Goal: Transaction & Acquisition: Purchase product/service

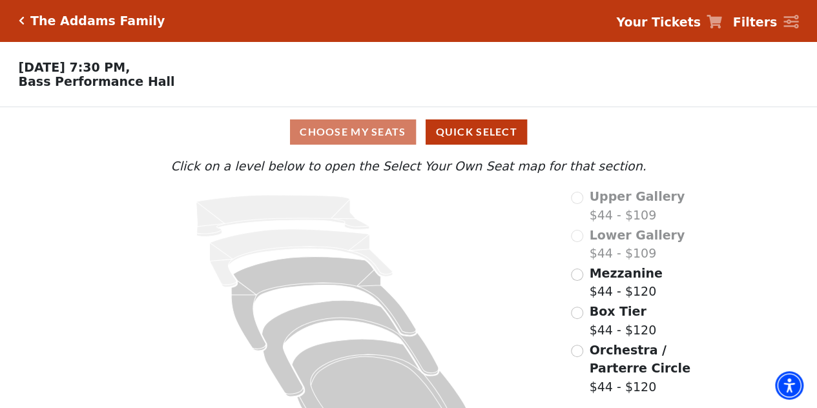
scroll to position [48, 0]
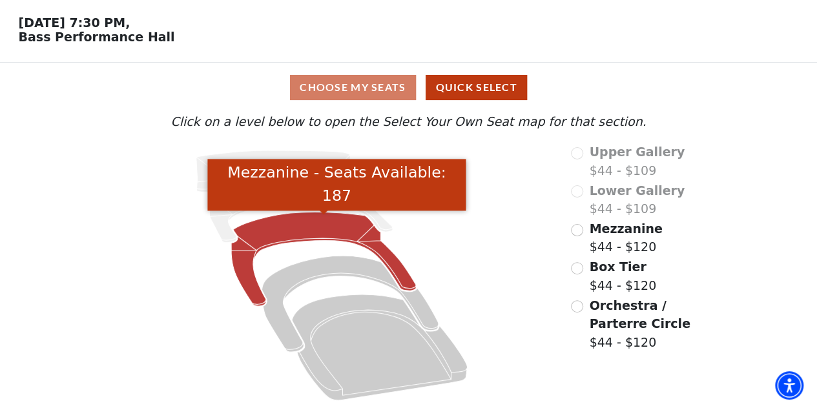
click at [252, 242] on icon "Mezzanine - Seats Available: 187" at bounding box center [323, 260] width 185 height 94
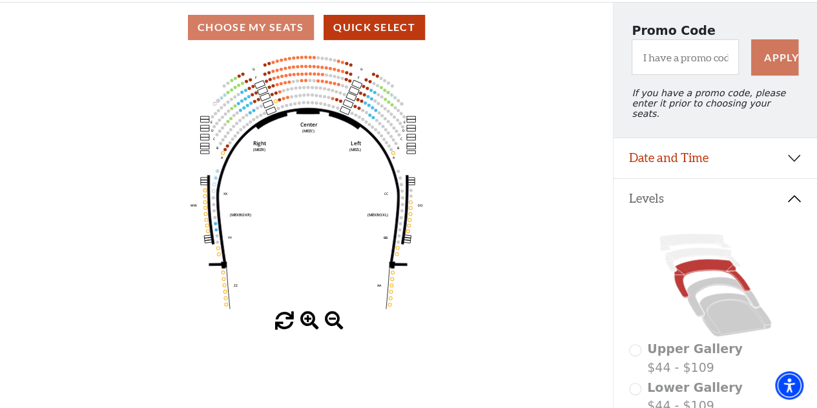
scroll to position [107, 0]
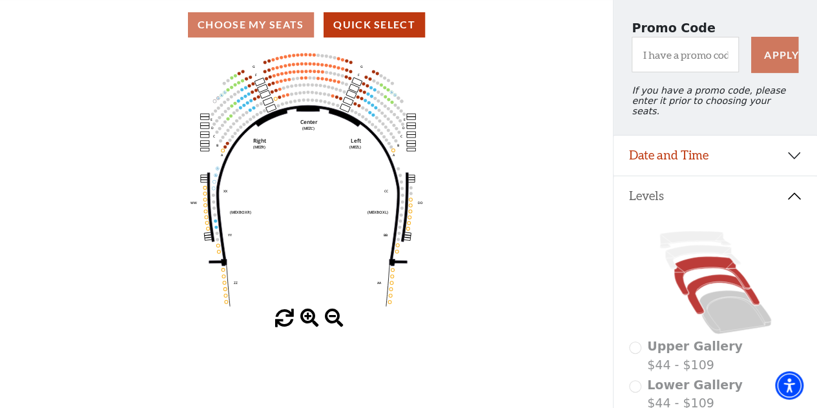
click at [698, 280] on icon at bounding box center [723, 294] width 73 height 39
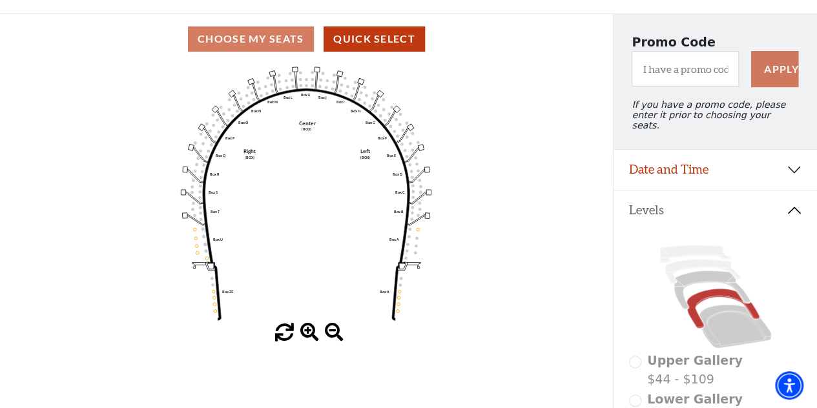
scroll to position [88, 0]
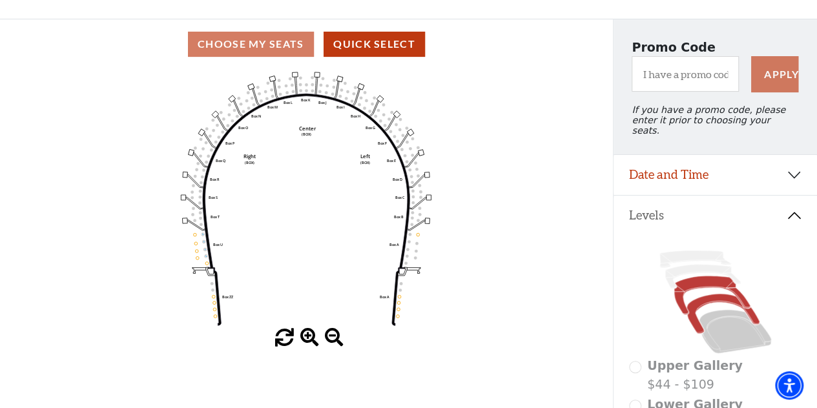
click at [687, 280] on icon at bounding box center [712, 296] width 76 height 39
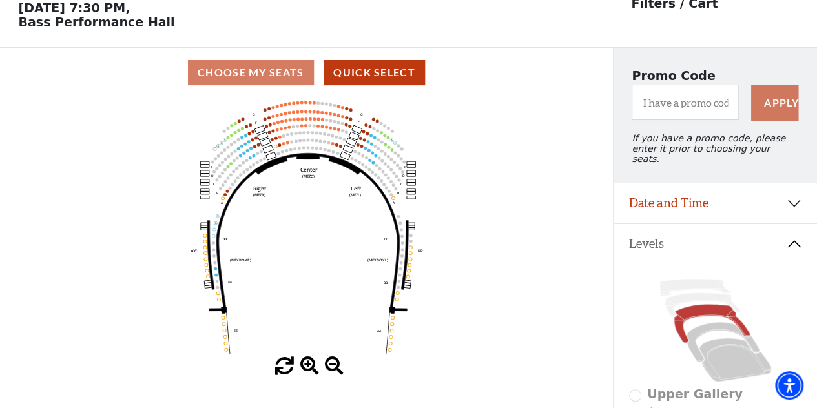
scroll to position [59, 0]
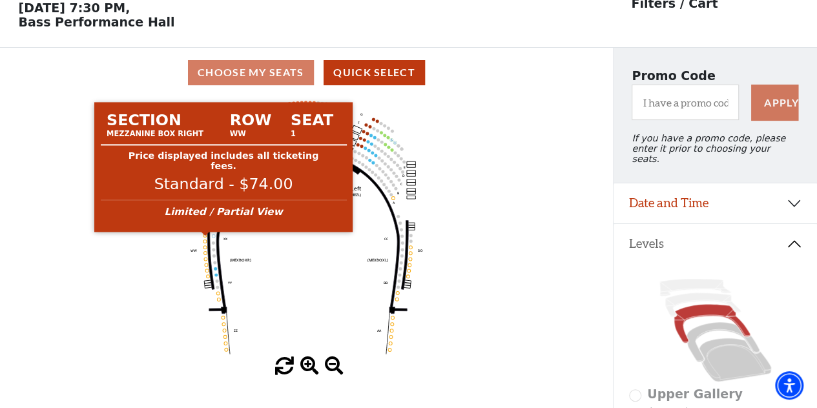
click at [205, 237] on circle at bounding box center [205, 235] width 3 height 3
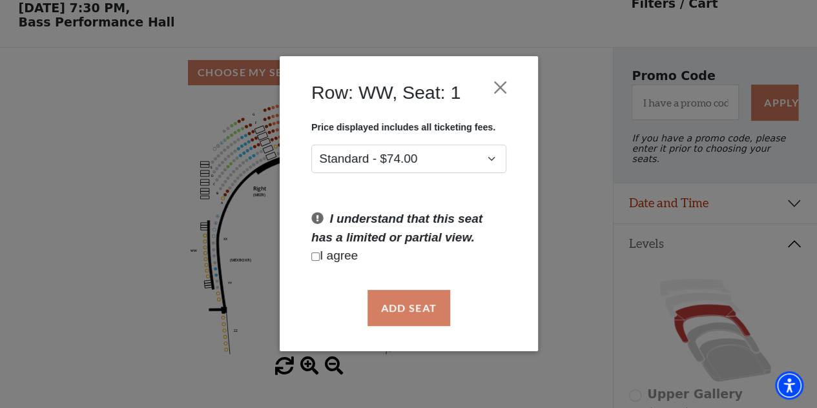
click at [312, 259] on input "Checkbox field" at bounding box center [315, 257] width 8 height 8
checkbox input "true"
click at [392, 308] on button "Add Seat" at bounding box center [408, 308] width 83 height 36
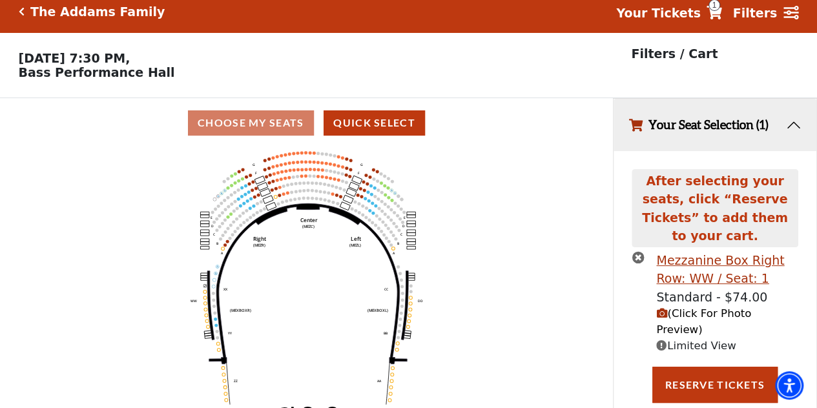
scroll to position [0, 0]
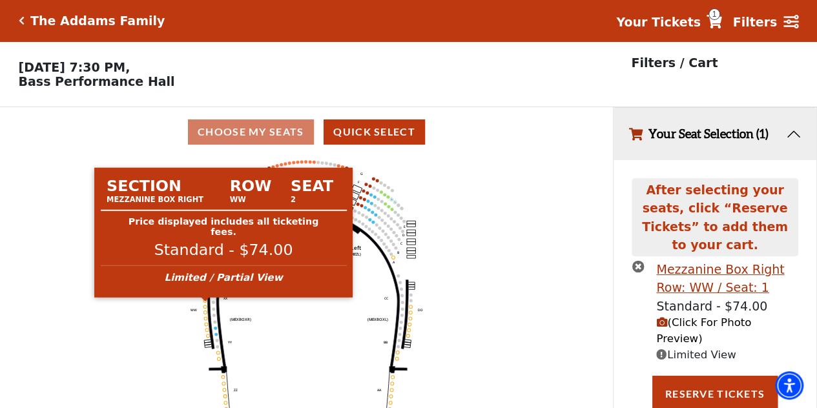
click at [205, 302] on circle at bounding box center [205, 300] width 3 height 3
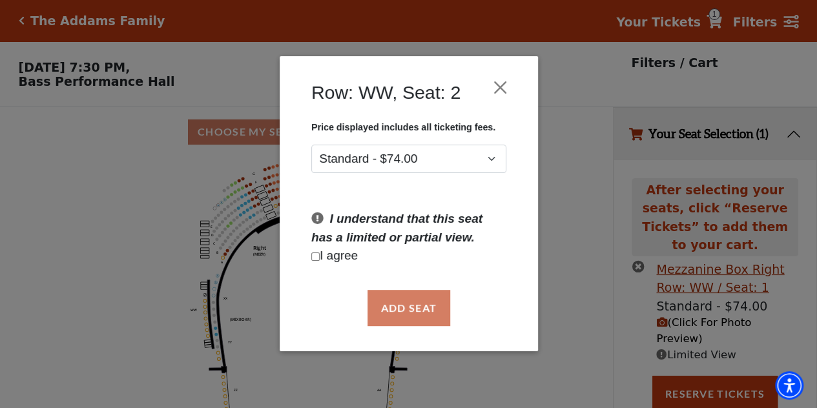
click at [314, 258] on input "Checkbox field" at bounding box center [315, 257] width 8 height 8
checkbox input "true"
click at [415, 309] on button "Add Seat" at bounding box center [408, 308] width 83 height 36
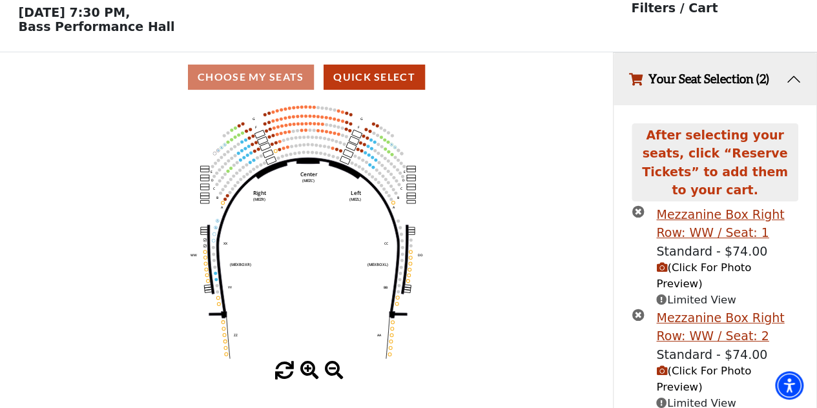
scroll to position [59, 0]
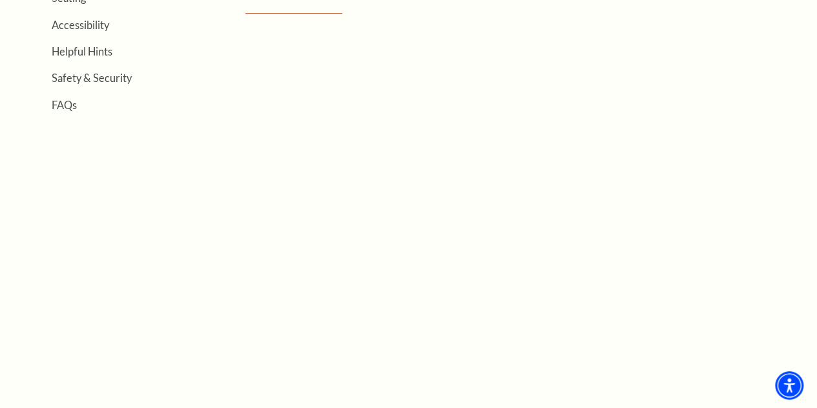
scroll to position [457, 0]
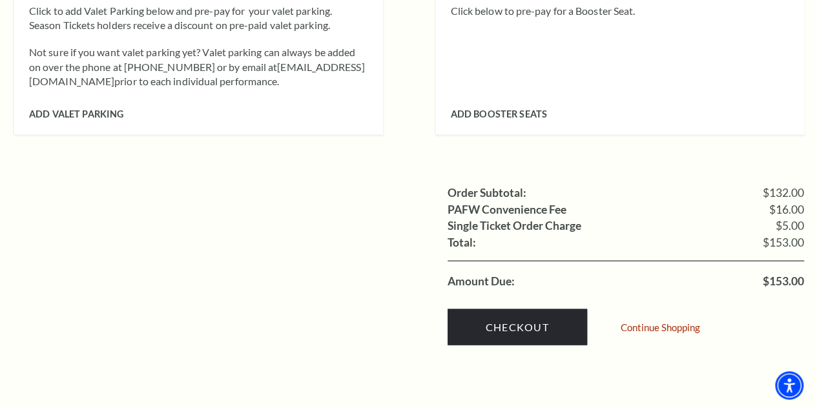
scroll to position [1191, 0]
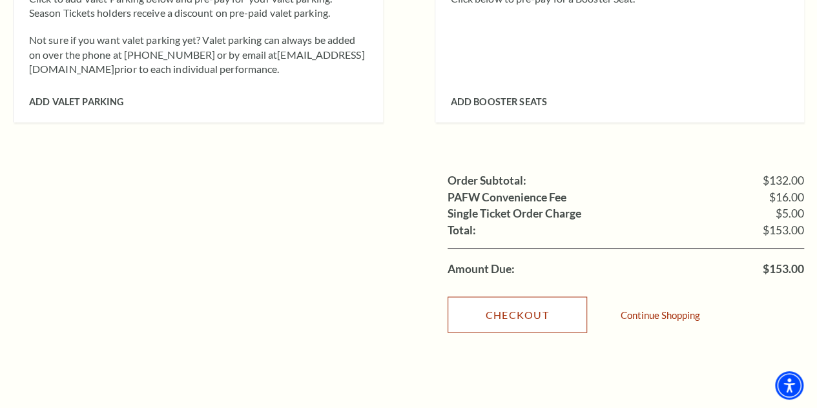
click at [543, 297] on link "Checkout" at bounding box center [518, 315] width 140 height 36
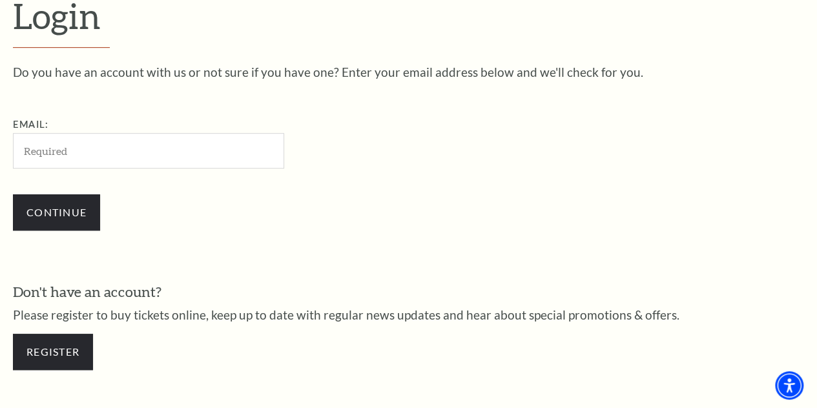
click at [74, 154] on input "Email:" at bounding box center [148, 151] width 271 height 36
type input "[EMAIL_ADDRESS][DOMAIN_NAME]"
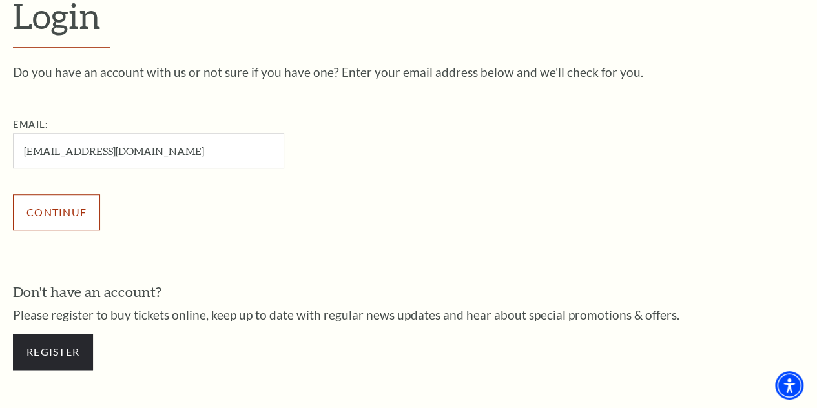
click at [67, 216] on input "Continue" at bounding box center [56, 212] width 87 height 36
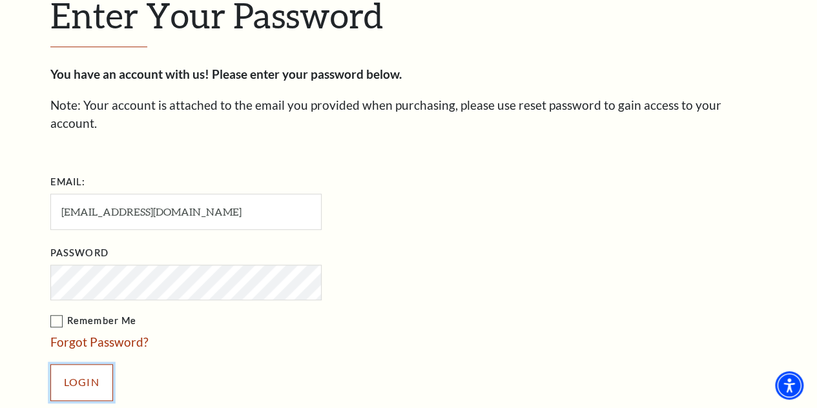
click at [85, 367] on input "Login" at bounding box center [81, 382] width 63 height 36
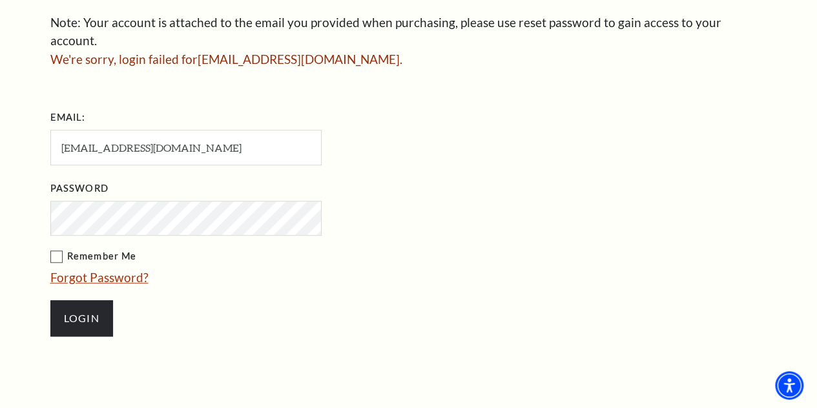
click at [98, 270] on link "Forgot Password?" at bounding box center [99, 277] width 98 height 15
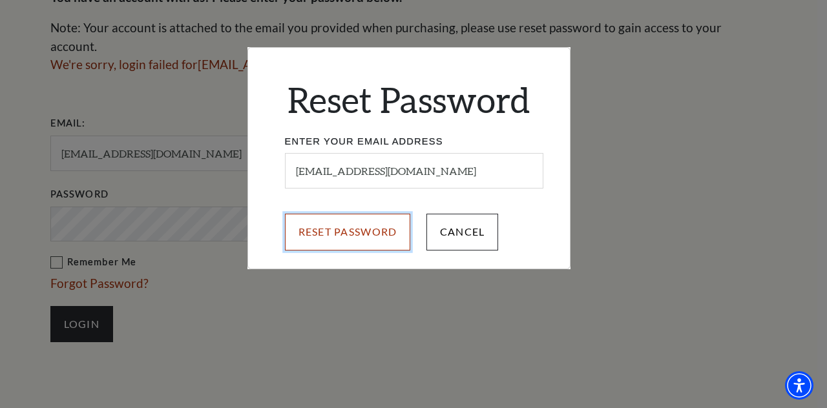
click at [325, 227] on input "Reset Password" at bounding box center [348, 232] width 126 height 36
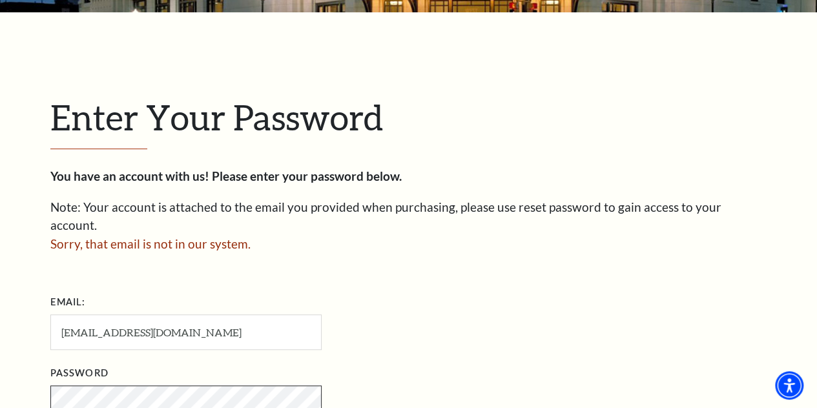
scroll to position [259, 0]
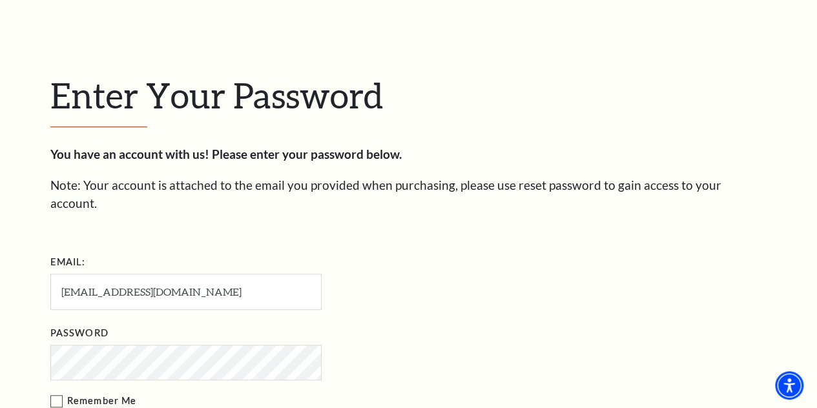
scroll to position [280, 0]
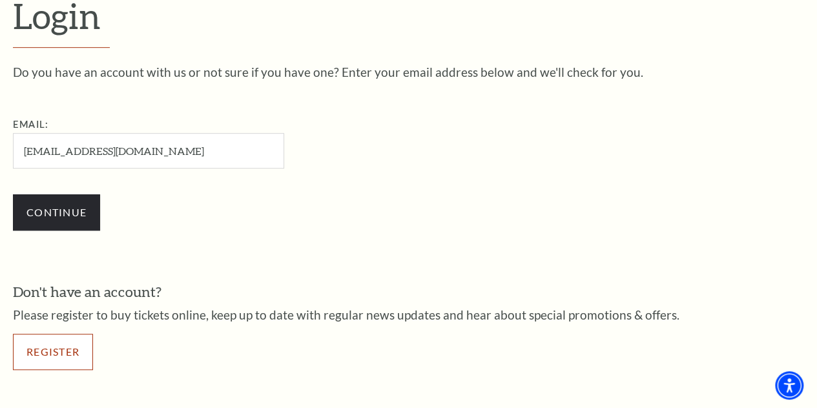
click at [47, 361] on link "Register" at bounding box center [53, 352] width 80 height 36
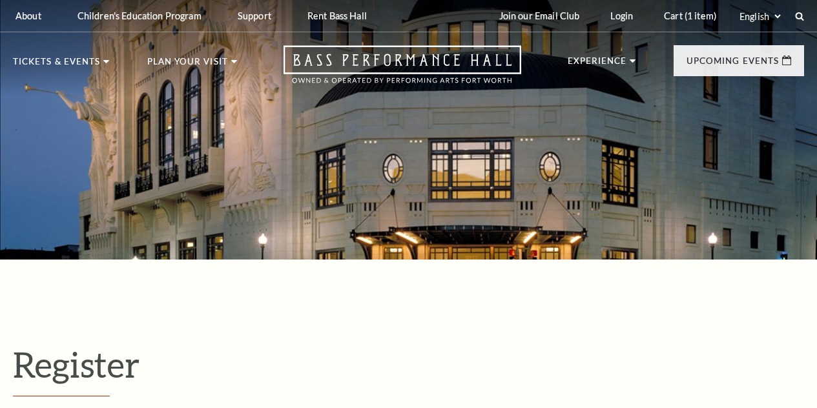
select select "1"
select select "[GEOGRAPHIC_DATA]"
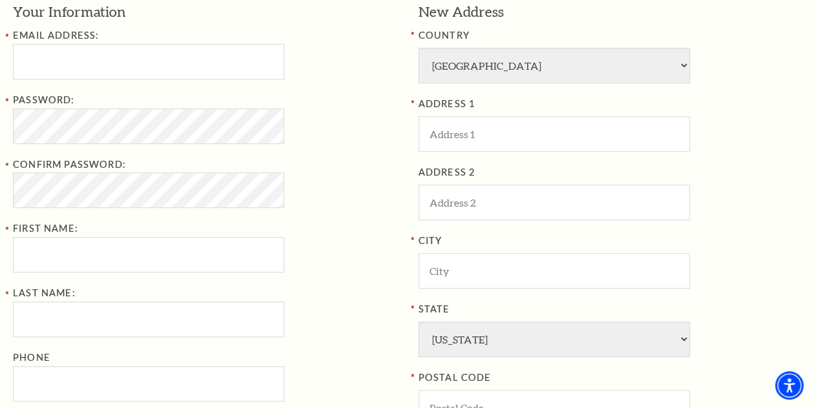
scroll to position [371, 0]
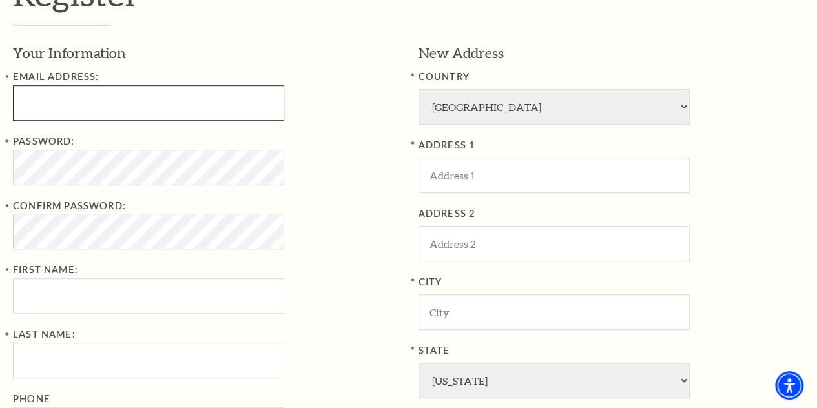
click at [78, 113] on input "Email Address:" at bounding box center [148, 103] width 271 height 36
type input "shaverph@sbcglobal.net"
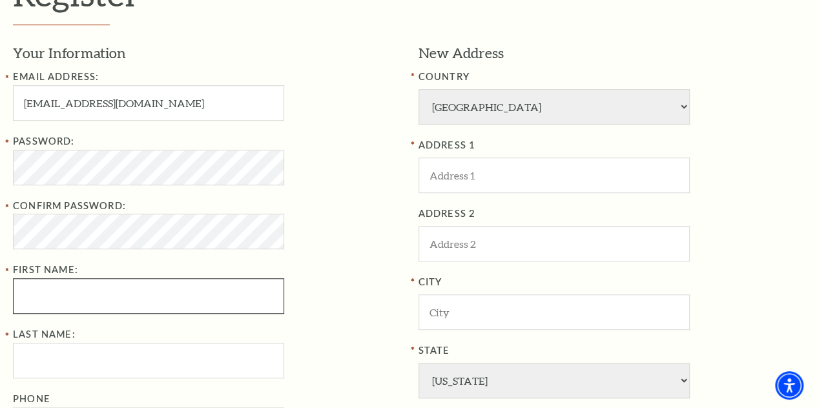
type input "HEIDI"
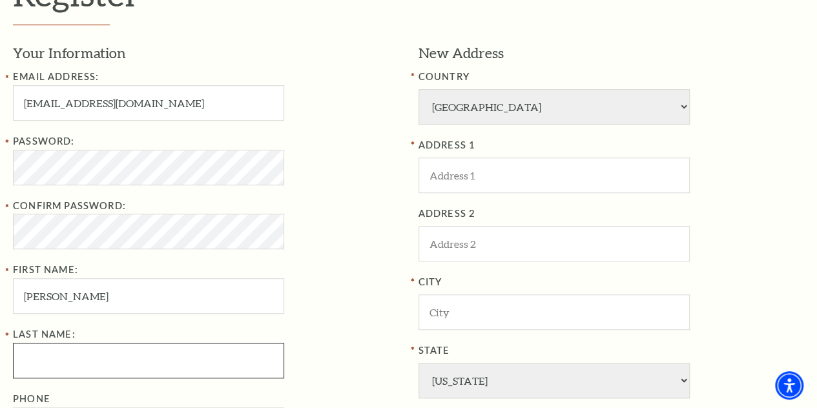
type input "SHAVER"
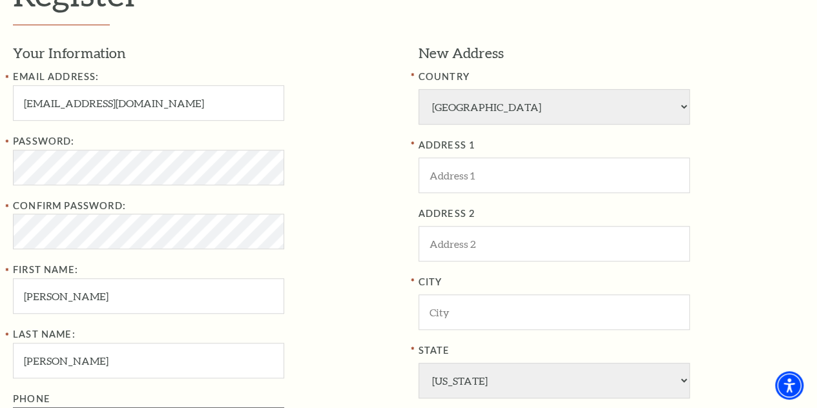
type input "8174544060"
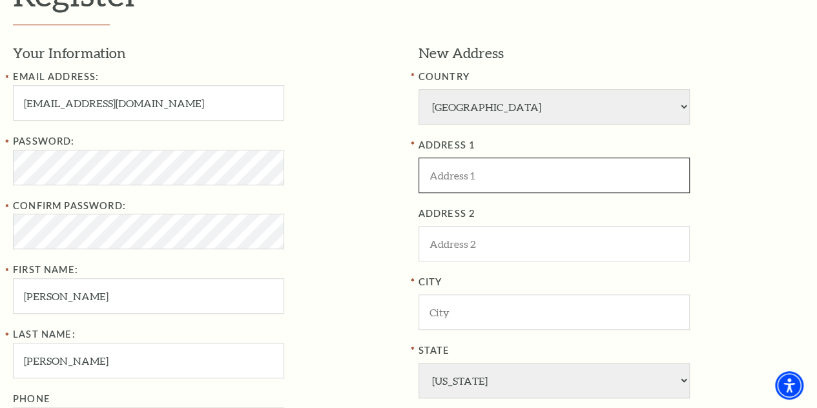
type input "117 Mill Crossing East"
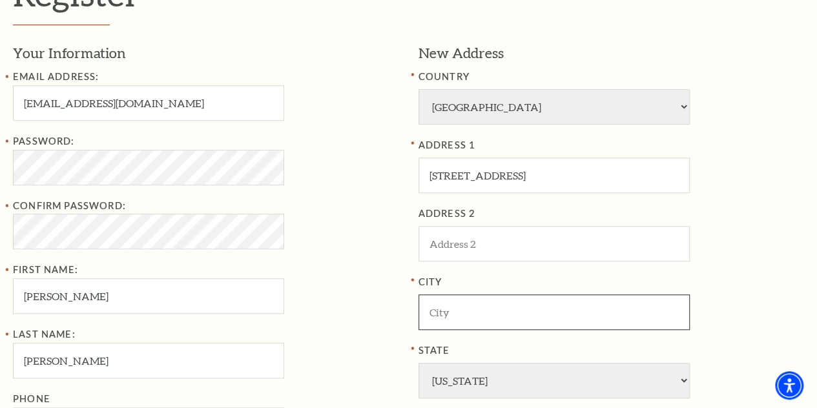
type input "Colleyville"
type input "76034"
type input "817-454-4060"
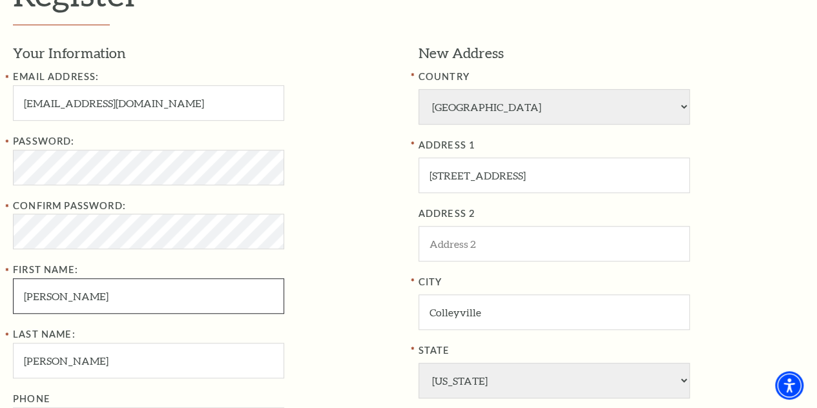
click at [69, 307] on input "HEIDI" at bounding box center [148, 296] width 271 height 36
type input "H"
type input "PAUL"
type input "817-319-6928"
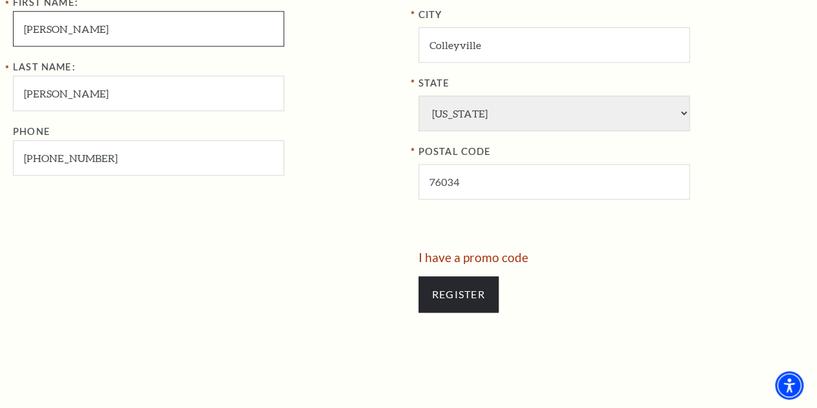
scroll to position [599, 0]
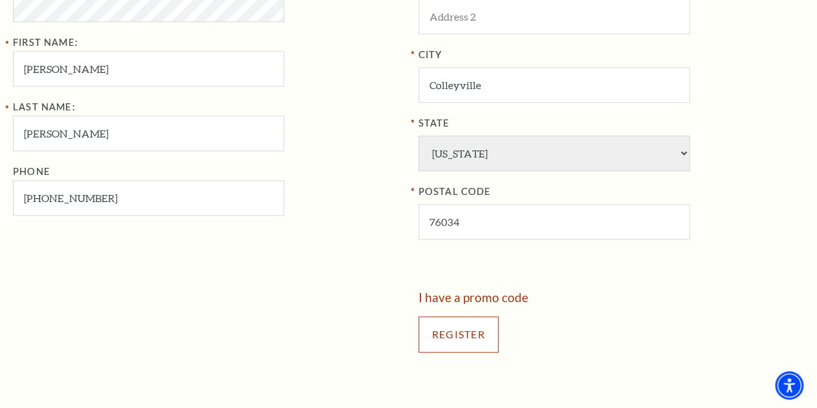
click at [443, 337] on input "Register" at bounding box center [459, 335] width 80 height 36
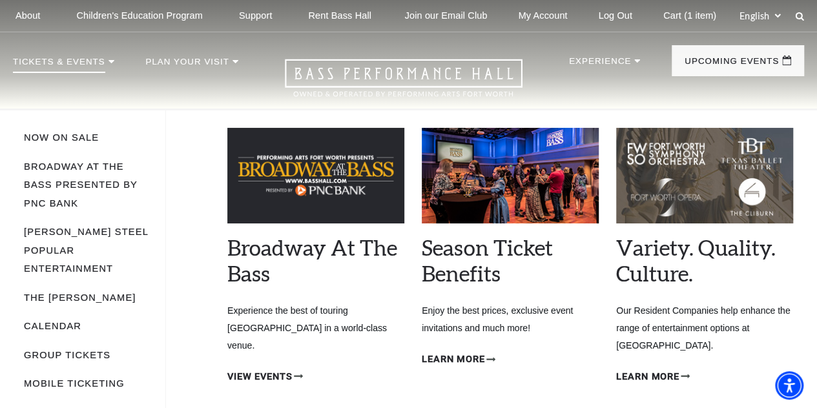
click at [47, 63] on p "Tickets & Events" at bounding box center [59, 66] width 92 height 16
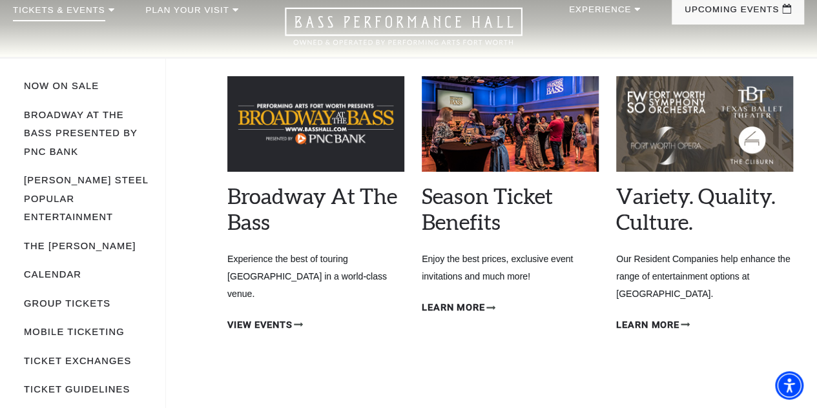
scroll to position [51, 0]
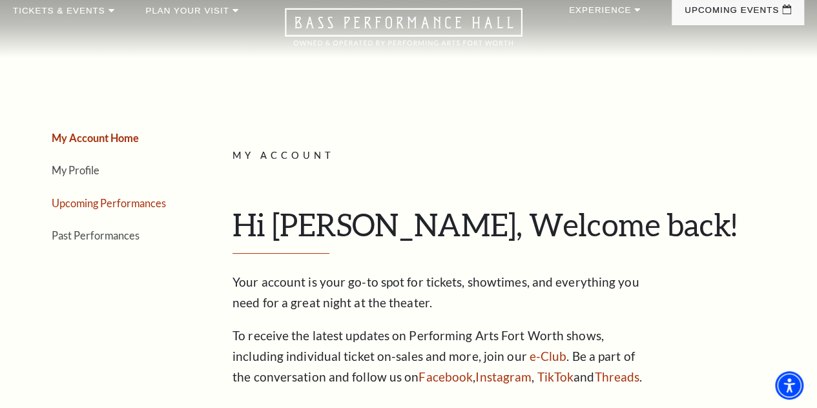
click at [79, 206] on link "Upcoming Performances" at bounding box center [109, 203] width 114 height 12
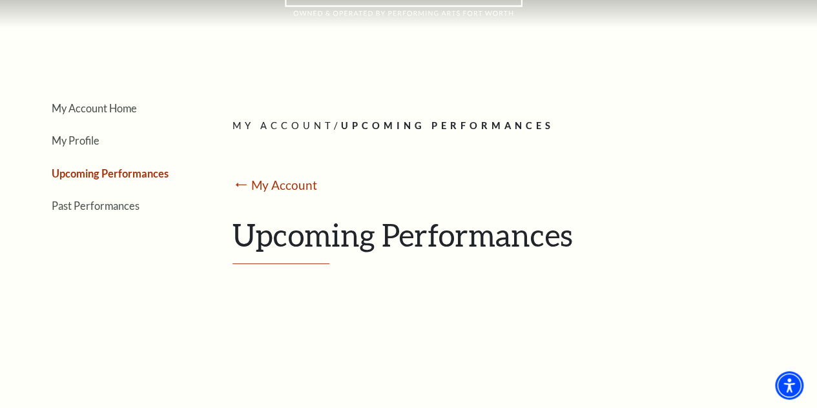
scroll to position [0, 0]
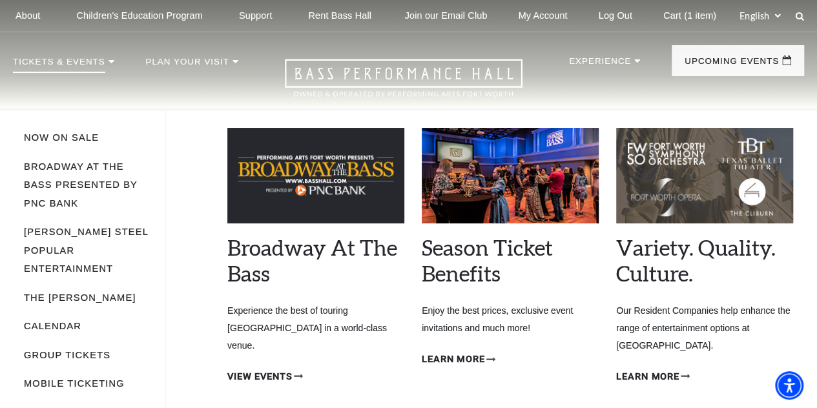
click at [72, 67] on p "Tickets & Events" at bounding box center [59, 66] width 92 height 16
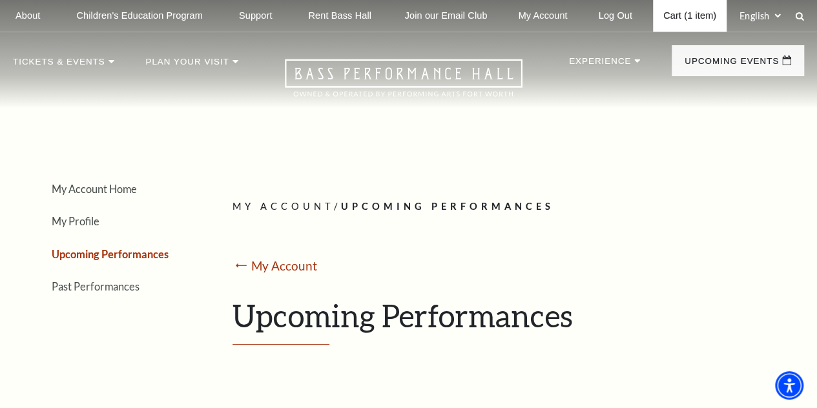
click at [666, 14] on link "Cart (1 item)" at bounding box center [690, 16] width 74 height 32
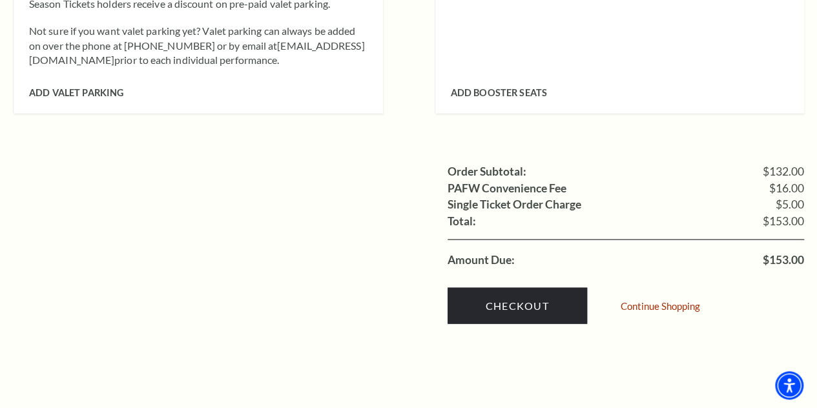
scroll to position [1201, 0]
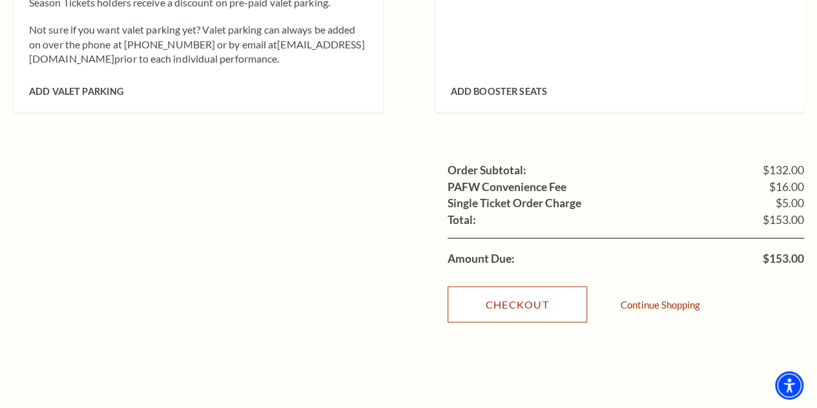
click at [538, 288] on link "Checkout" at bounding box center [518, 304] width 140 height 36
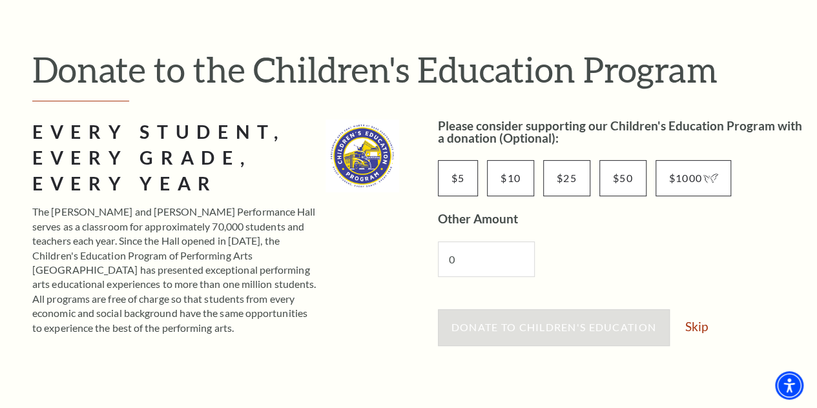
scroll to position [112, 0]
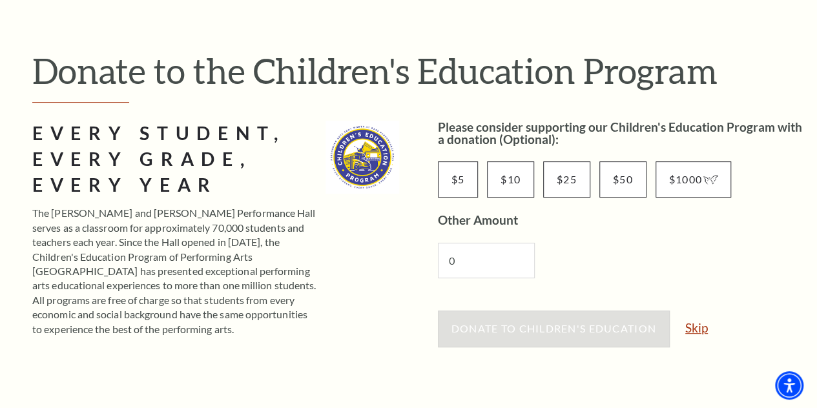
click at [693, 330] on link "Skip" at bounding box center [696, 328] width 23 height 12
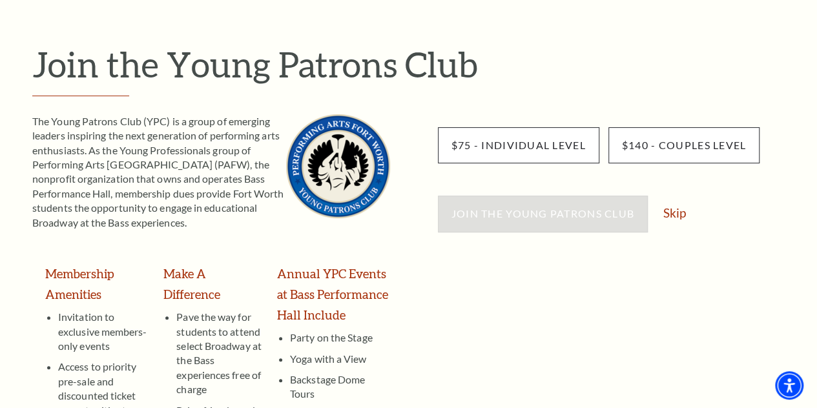
scroll to position [118, 0]
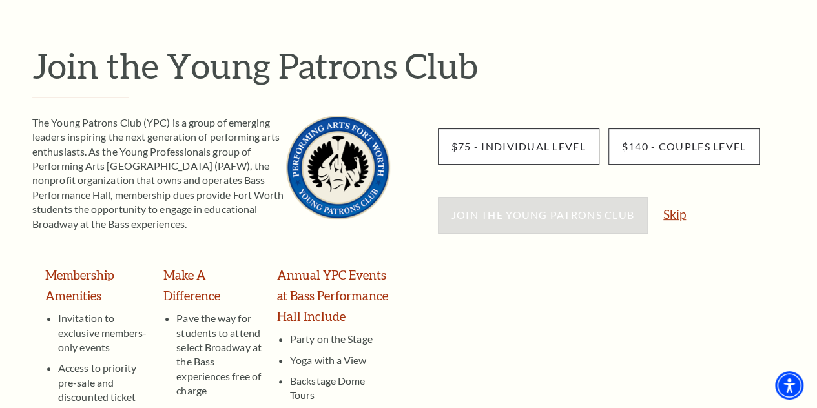
click at [671, 213] on link "Skip" at bounding box center [675, 214] width 23 height 12
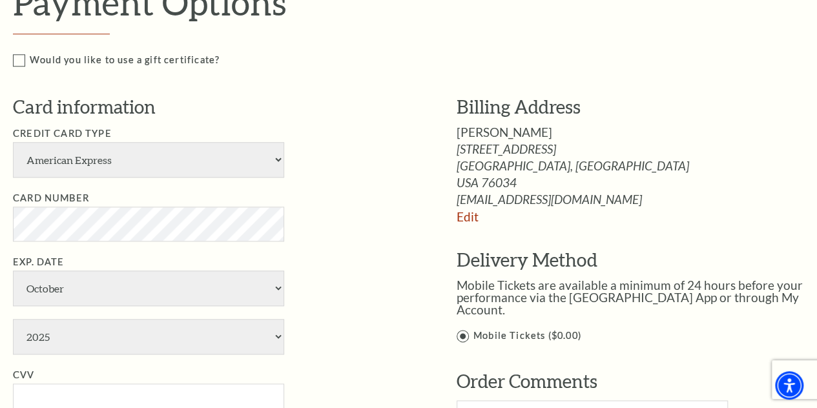
scroll to position [627, 0]
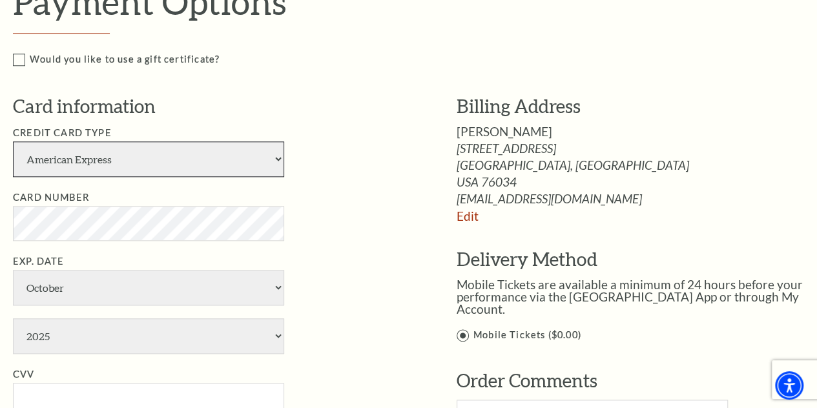
click at [225, 158] on select "American Express Visa Master Card Discover" at bounding box center [148, 159] width 271 height 36
select select "25"
click at [13, 141] on select "American Express Visa Master Card Discover" at bounding box center [148, 159] width 271 height 36
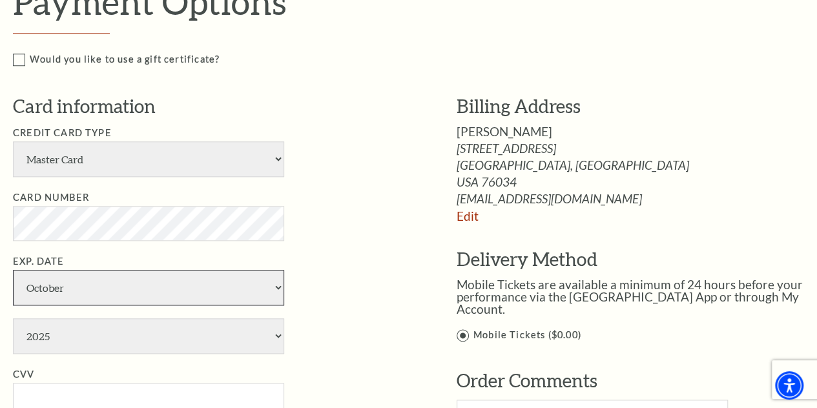
click at [103, 277] on select "January February March April May June July August September October November De…" at bounding box center [148, 288] width 271 height 36
select select "2"
click at [13, 270] on select "January February March April May June July August September October November De…" at bounding box center [148, 288] width 271 height 36
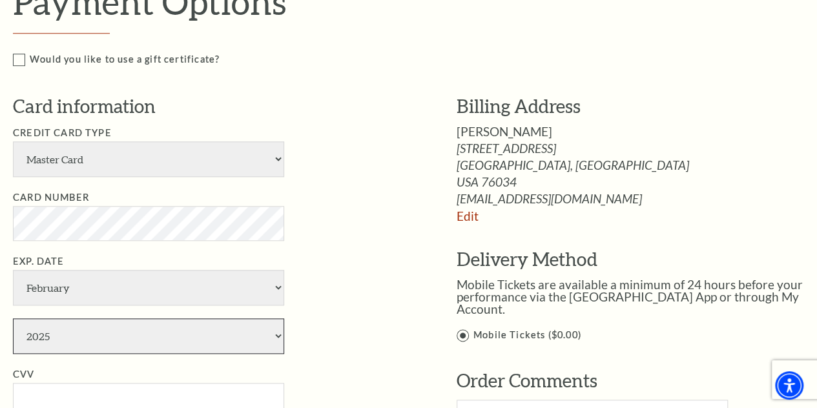
click at [58, 331] on select "2025 2026 2027 2028 2029 2030 2031 2032 2033 2034" at bounding box center [148, 337] width 271 height 36
select select "2029"
click at [13, 319] on select "2025 2026 2027 2028 2029 2030 2031 2032 2033 2034" at bounding box center [148, 337] width 271 height 36
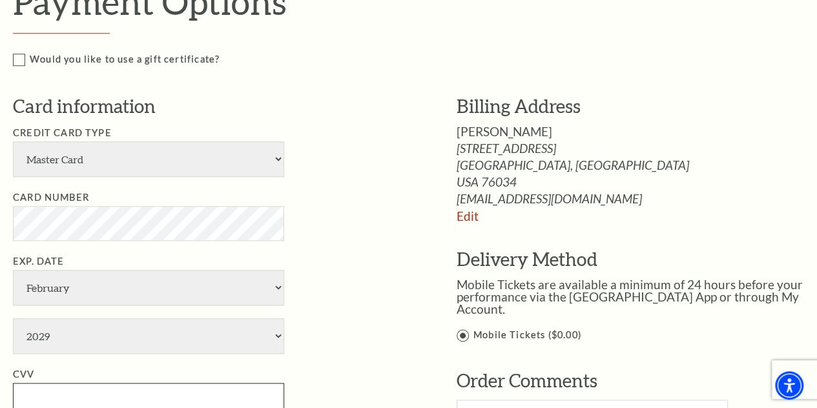
click at [37, 393] on input "CVV" at bounding box center [148, 401] width 271 height 36
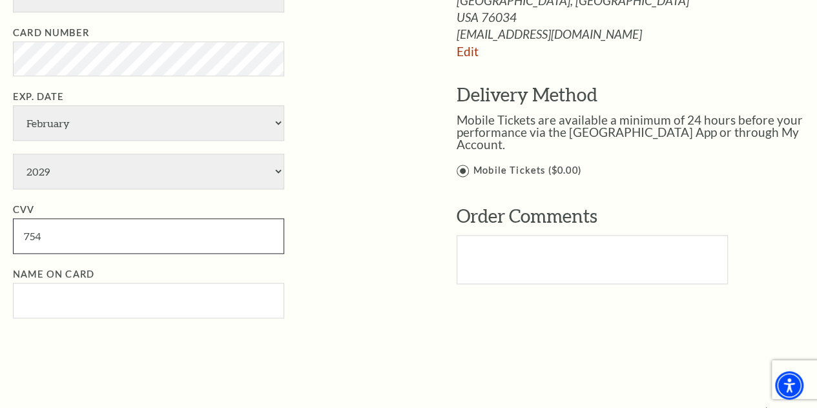
scroll to position [798, 0]
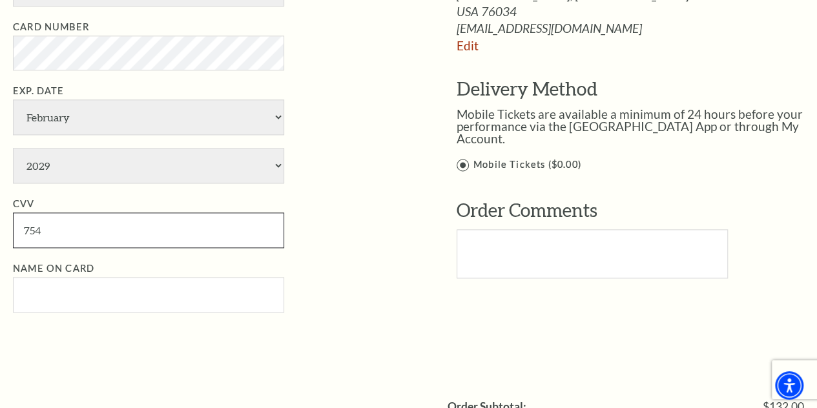
type input "754"
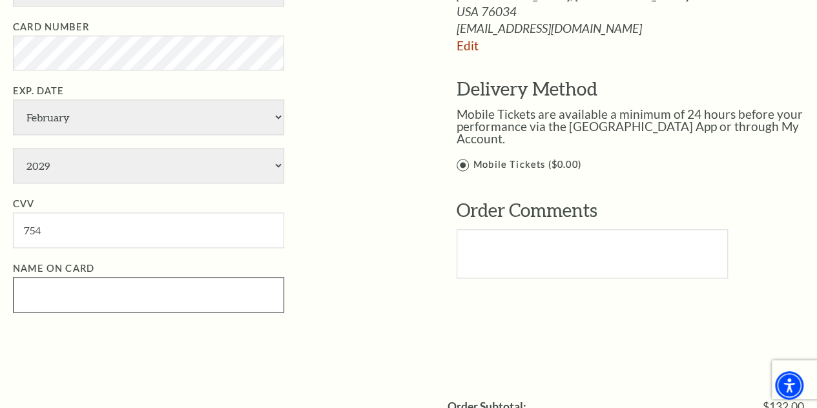
click at [85, 297] on input "Name on Card" at bounding box center [148, 295] width 271 height 36
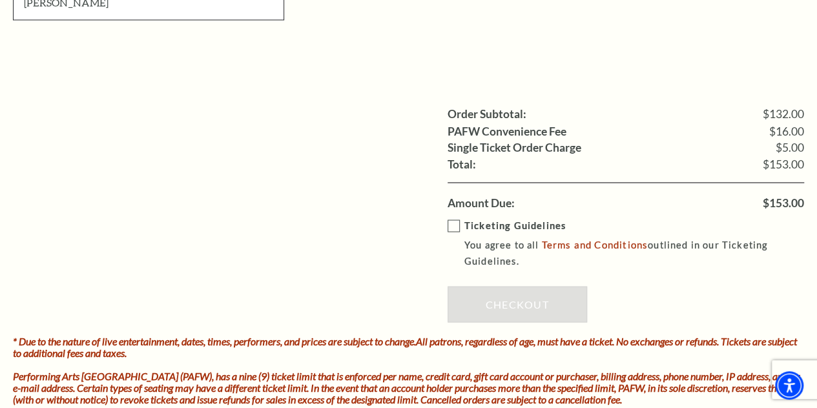
scroll to position [1091, 0]
type input "Paul Shaver"
click at [450, 220] on label "Ticketing Guidelines You agree to all Terms and Conditions outlined in our Tick…" at bounding box center [635, 243] width 375 height 52
click at [0, 0] on input "Ticketing Guidelines You agree to all Terms and Conditions outlined in our Tick…" at bounding box center [0, 0] width 0 height 0
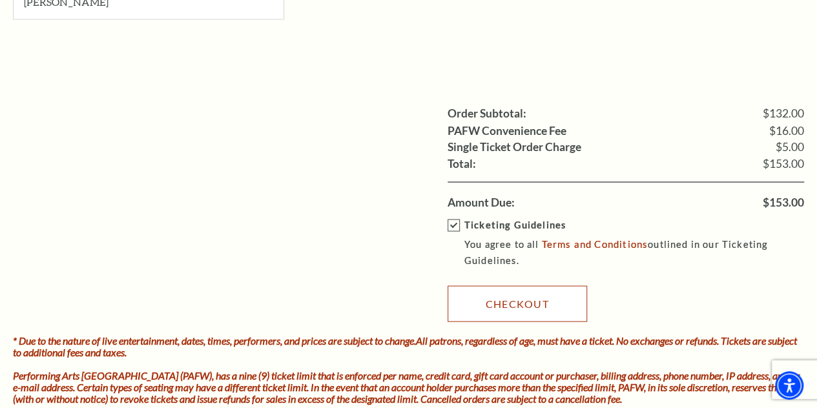
click at [527, 306] on link "Checkout" at bounding box center [518, 304] width 140 height 36
